Goal: Book appointment/travel/reservation

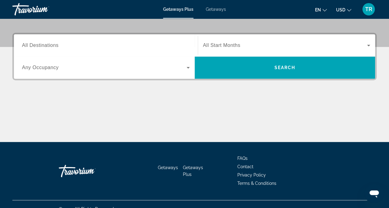
scroll to position [148, 0]
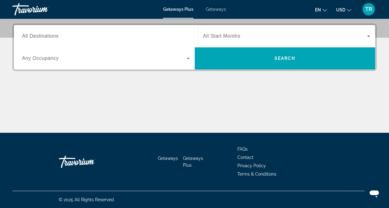
click at [43, 36] on span "All Destinations" at bounding box center [40, 35] width 37 height 5
click at [43, 36] on input "Destination All Destinations" at bounding box center [106, 36] width 168 height 7
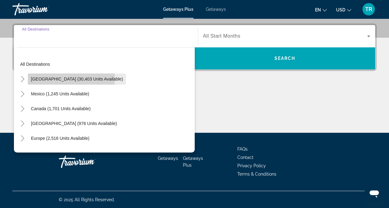
click at [71, 79] on span "[GEOGRAPHIC_DATA] (30,403 units available)" at bounding box center [77, 79] width 92 height 5
type input "**********"
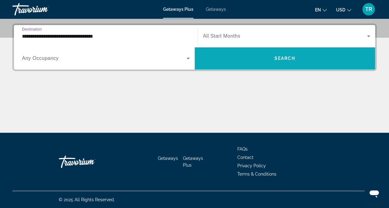
click at [287, 57] on span "Search" at bounding box center [284, 58] width 21 height 5
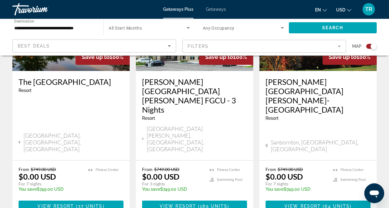
scroll to position [1006, 0]
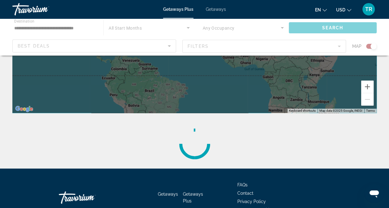
scroll to position [170, 0]
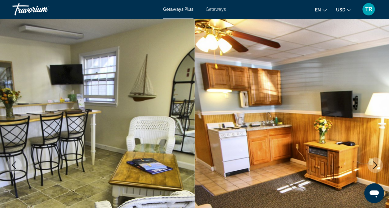
scroll to position [16, 0]
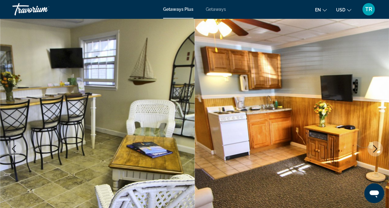
click at [250, 120] on img "Main content" at bounding box center [292, 149] width 195 height 294
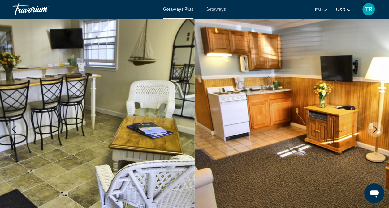
click at [241, 123] on img "Main content" at bounding box center [292, 130] width 195 height 294
click at [256, 174] on img "Main content" at bounding box center [292, 130] width 195 height 294
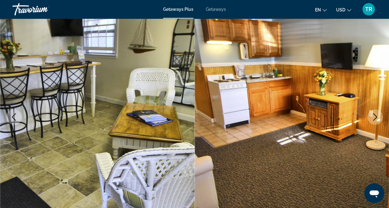
scroll to position [51, 0]
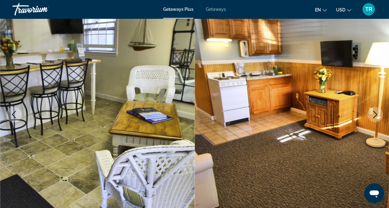
click at [272, 157] on img "Main content" at bounding box center [292, 115] width 195 height 294
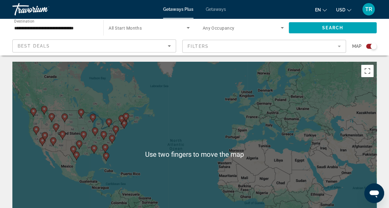
click at [276, 120] on div "To activate drag with keyboard, press Alt + Enter. Once in keyboard drag state,…" at bounding box center [194, 155] width 364 height 186
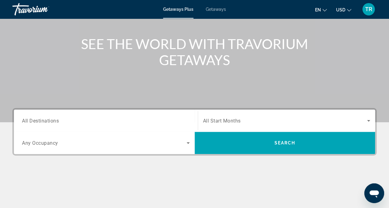
click at [46, 118] on span "All Destinations" at bounding box center [40, 121] width 37 height 6
click at [46, 118] on input "Destination All Destinations" at bounding box center [106, 121] width 168 height 7
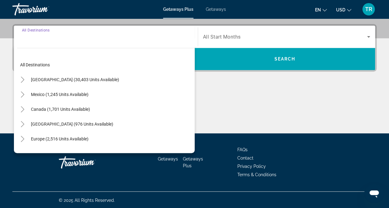
scroll to position [148, 0]
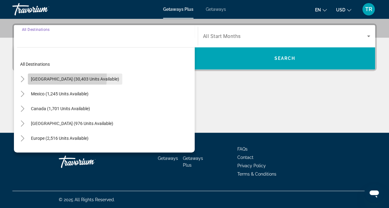
click at [45, 77] on span "[GEOGRAPHIC_DATA] (30,403 units available)" at bounding box center [75, 79] width 88 height 5
type input "**********"
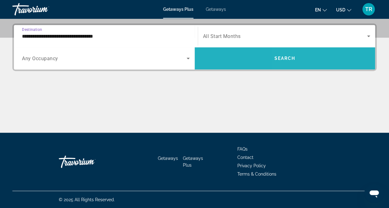
click at [296, 66] on span "Search widget" at bounding box center [285, 58] width 181 height 22
